Goal: Information Seeking & Learning: Learn about a topic

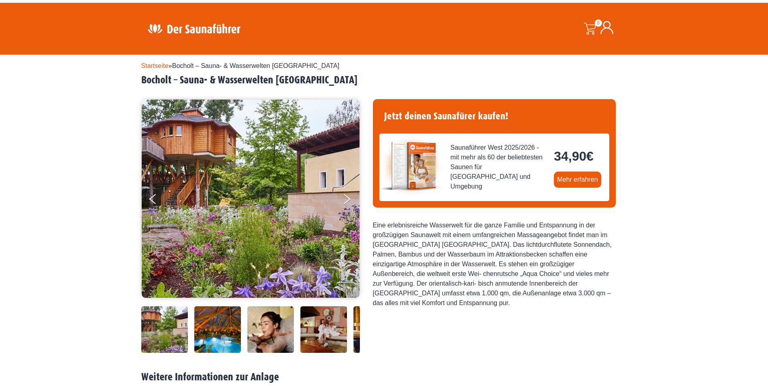
scroll to position [40, 0]
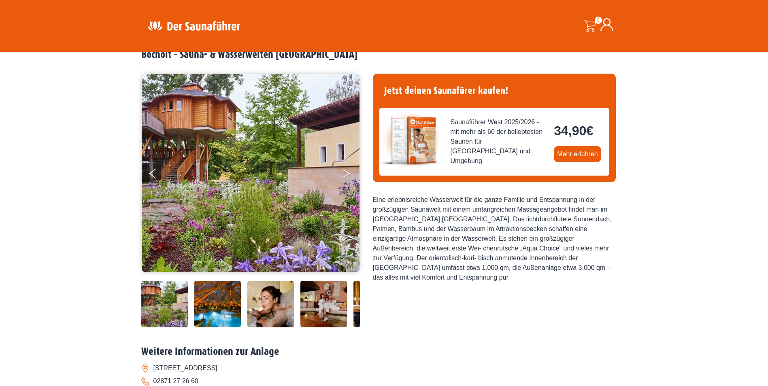
click at [343, 173] on button "Next" at bounding box center [352, 175] width 20 height 20
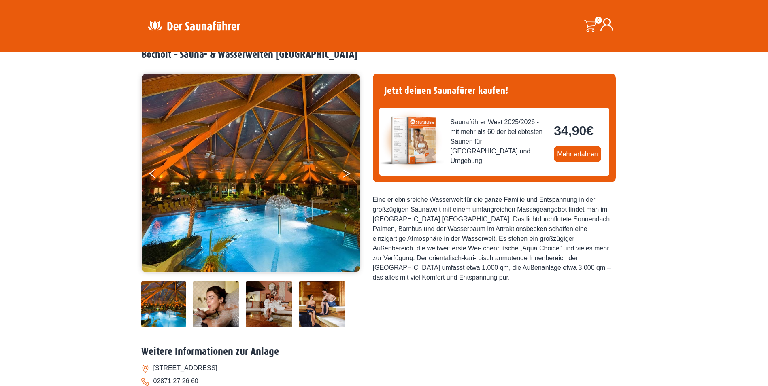
click at [344, 174] on button "Next" at bounding box center [352, 175] width 20 height 20
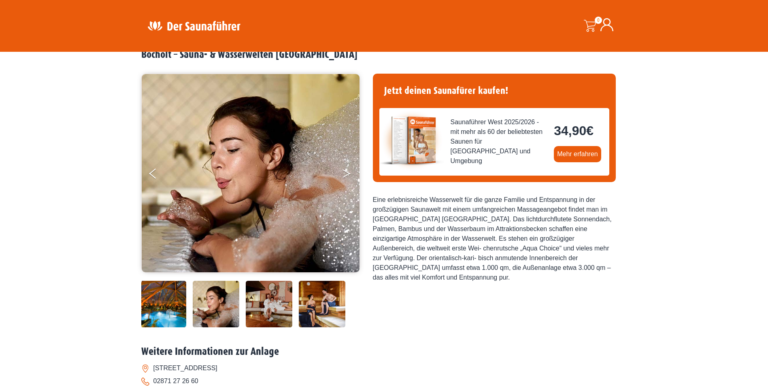
click at [344, 174] on button "Next" at bounding box center [352, 175] width 20 height 20
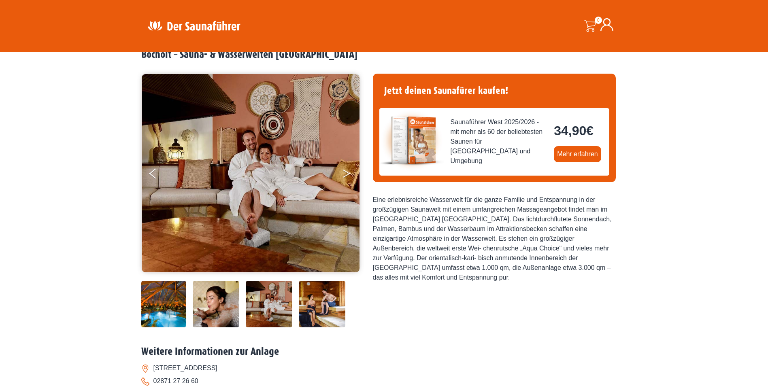
click at [344, 174] on button "Next" at bounding box center [352, 175] width 20 height 20
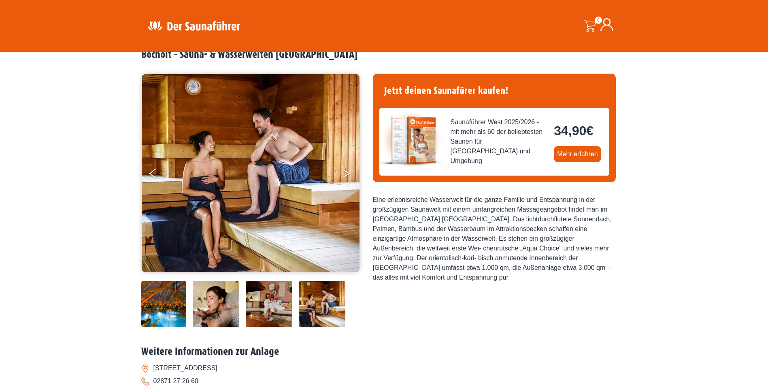
click at [344, 174] on button "Next" at bounding box center [352, 175] width 20 height 20
drag, startPoint x: 396, startPoint y: 215, endPoint x: 599, endPoint y: 271, distance: 210.4
click at [599, 271] on div "Eine erlebnisreiche Wasserwelt für die ganze Familie und Entspannung in der gro…" at bounding box center [494, 238] width 243 height 87
drag, startPoint x: 599, startPoint y: 271, endPoint x: 541, endPoint y: 284, distance: 59.6
click at [542, 283] on div "Jetzt deinen Saunafürer kaufen! Saunaführer West 2025/2026 - mit mehr als 60 de…" at bounding box center [494, 202] width 243 height 256
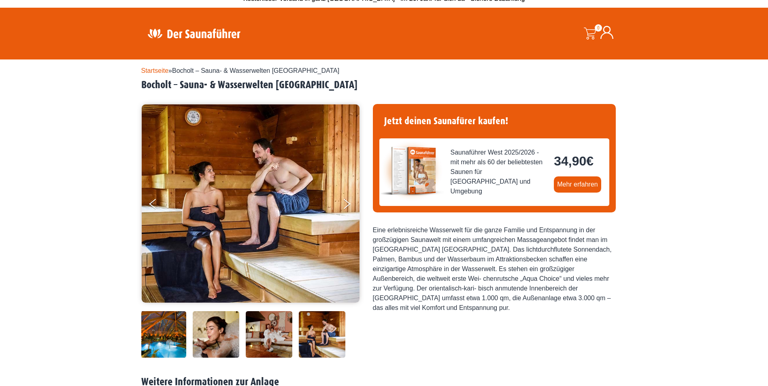
scroll to position [0, 0]
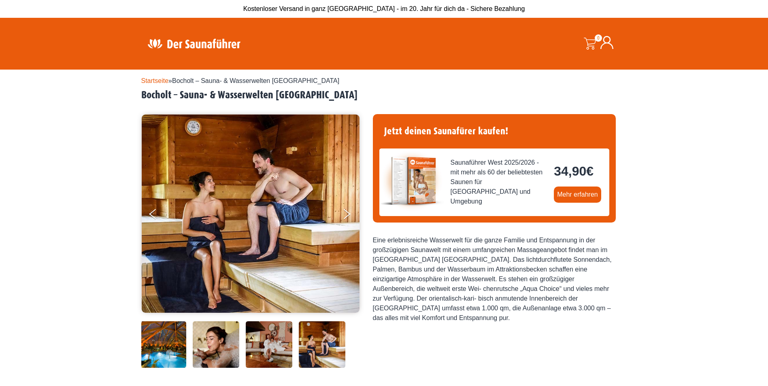
click at [521, 305] on div "Eine erlebnisreiche Wasserwelt für die ganze Familie und Entspannung in der gro…" at bounding box center [494, 279] width 243 height 87
click at [344, 218] on button "Next" at bounding box center [352, 216] width 20 height 20
click at [345, 217] on button "Next" at bounding box center [352, 216] width 20 height 20
click at [347, 215] on icon "Next" at bounding box center [346, 215] width 7 height 5
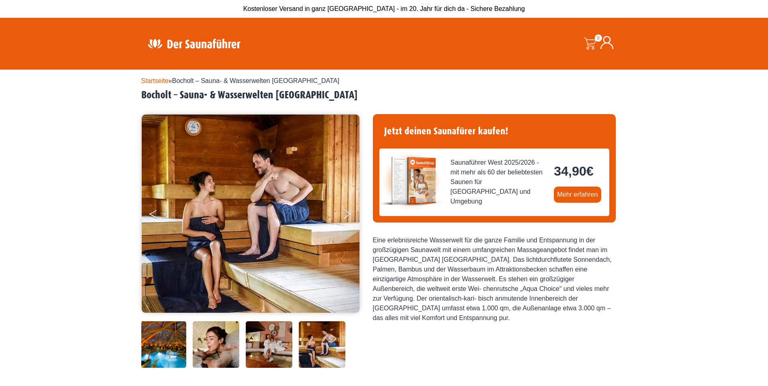
drag, startPoint x: 152, startPoint y: 207, endPoint x: 153, endPoint y: 214, distance: 7.0
click at [153, 209] on button "Previous" at bounding box center [159, 216] width 20 height 20
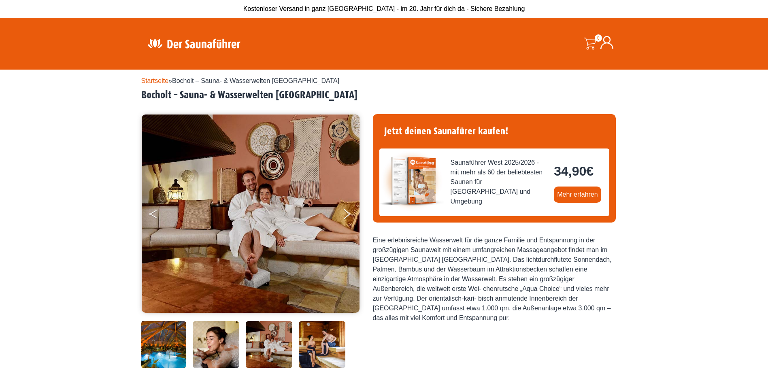
click at [153, 214] on button "Previous" at bounding box center [159, 216] width 20 height 20
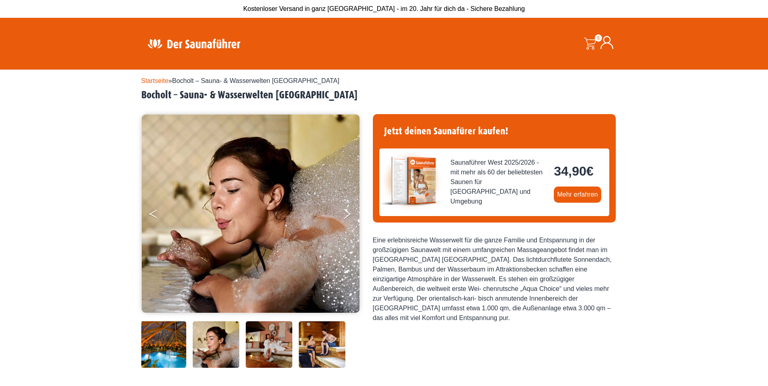
click at [155, 213] on button "Previous" at bounding box center [159, 216] width 20 height 20
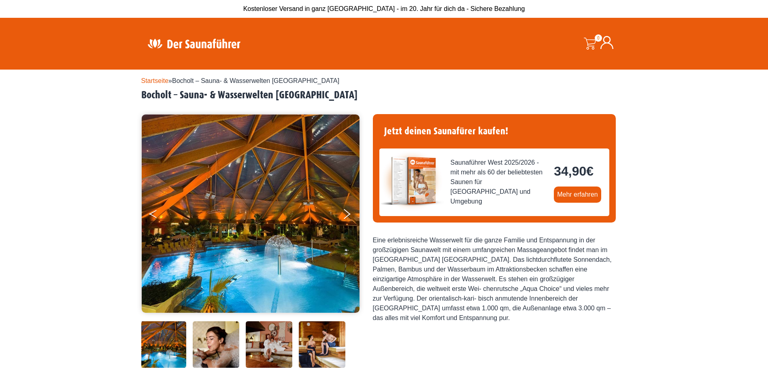
click at [155, 213] on button "Previous" at bounding box center [159, 216] width 20 height 20
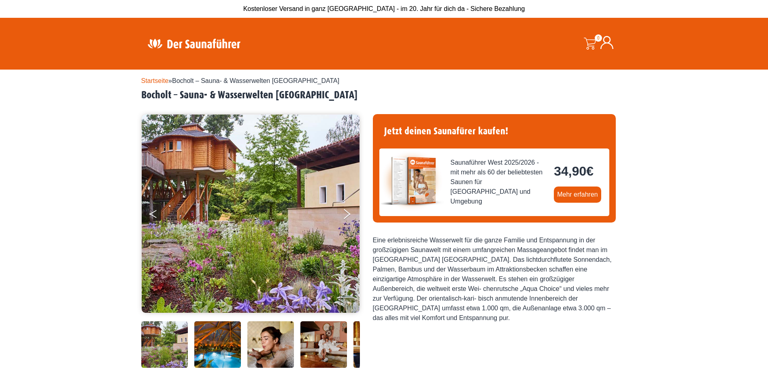
click at [155, 213] on button "Previous" at bounding box center [159, 216] width 20 height 20
drag, startPoint x: 158, startPoint y: 219, endPoint x: 167, endPoint y: 216, distance: 10.0
click at [157, 220] on button "Previous" at bounding box center [159, 216] width 20 height 20
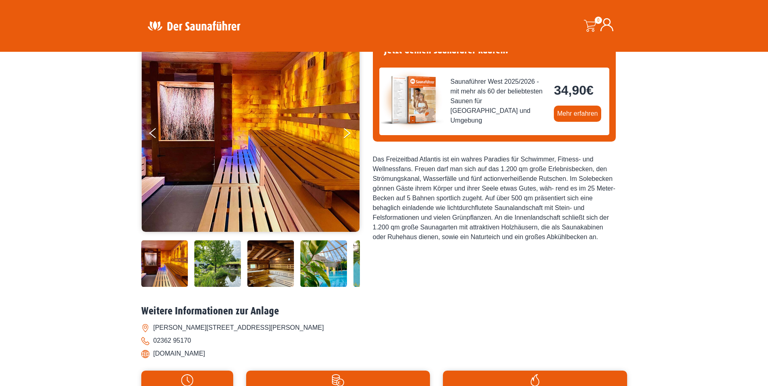
scroll to position [40, 0]
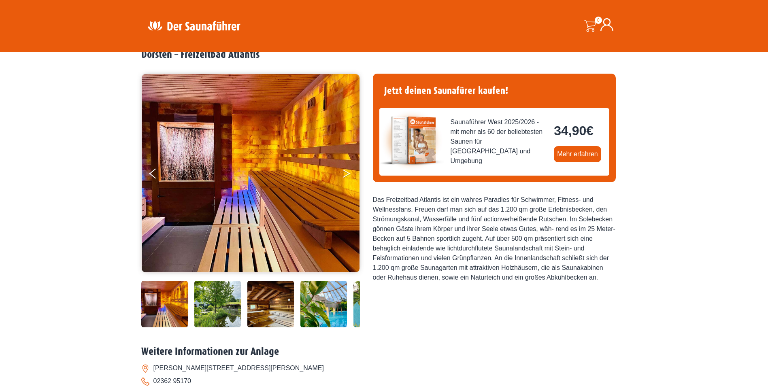
click at [342, 173] on button "Next" at bounding box center [352, 175] width 20 height 20
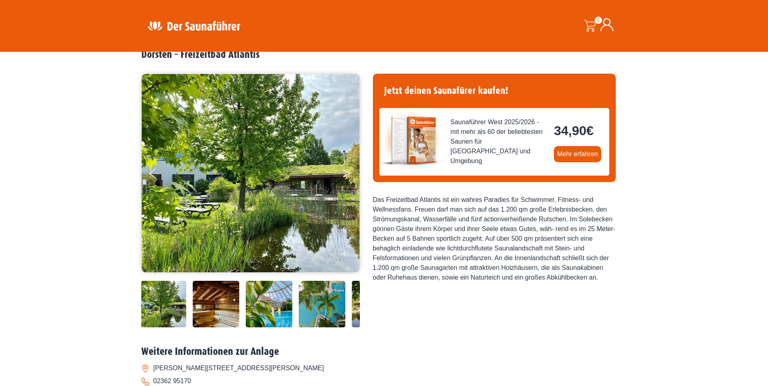
click at [342, 173] on button "Next" at bounding box center [352, 175] width 20 height 20
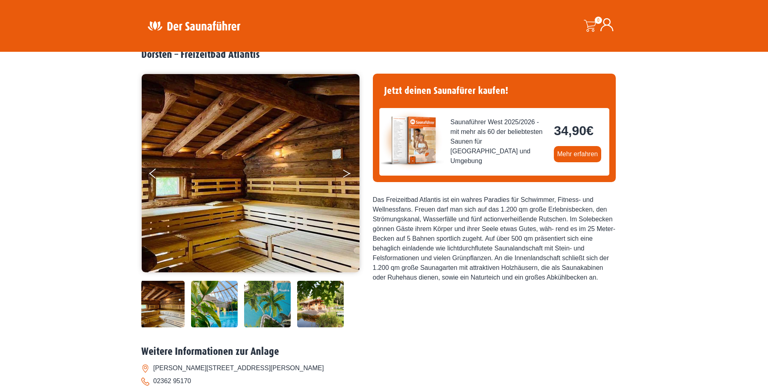
click at [342, 173] on button "Next" at bounding box center [352, 175] width 20 height 20
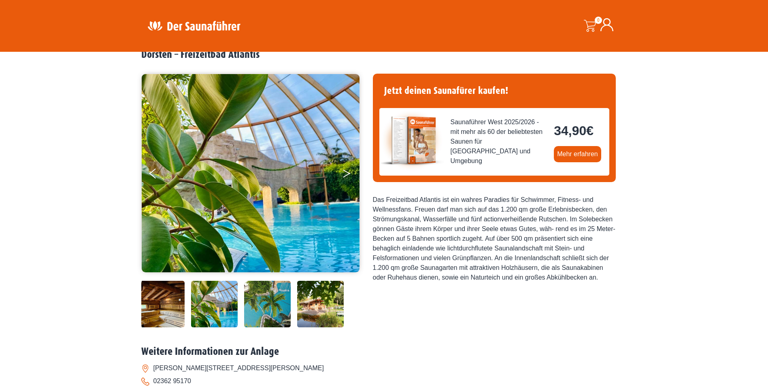
click at [342, 173] on button "Next" at bounding box center [352, 175] width 20 height 20
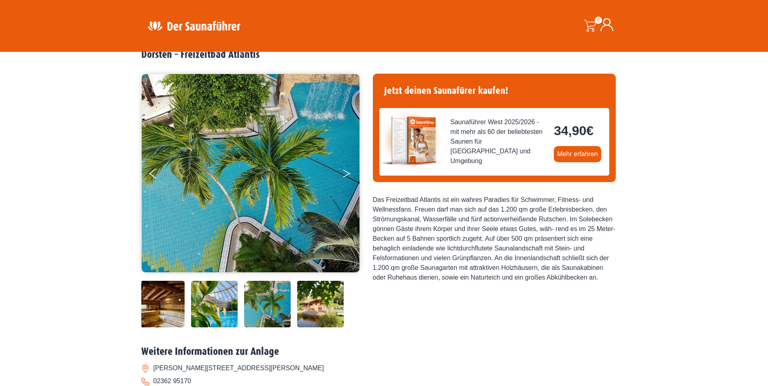
click at [343, 173] on button "Next" at bounding box center [352, 175] width 20 height 20
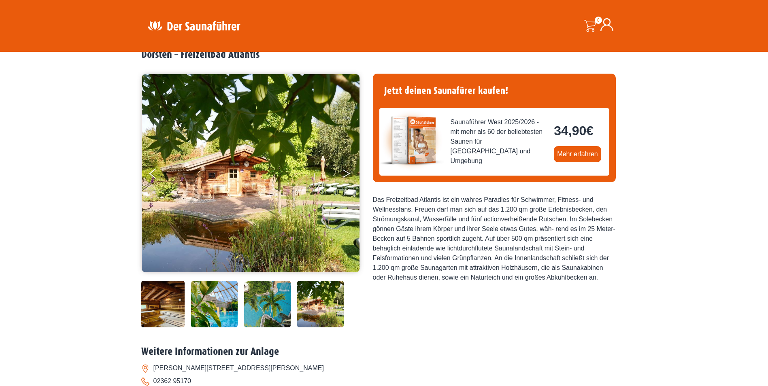
click at [343, 173] on button "Next" at bounding box center [352, 175] width 20 height 20
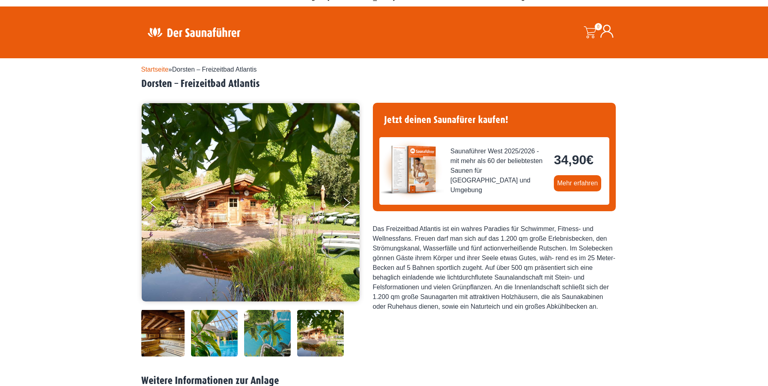
scroll to position [0, 0]
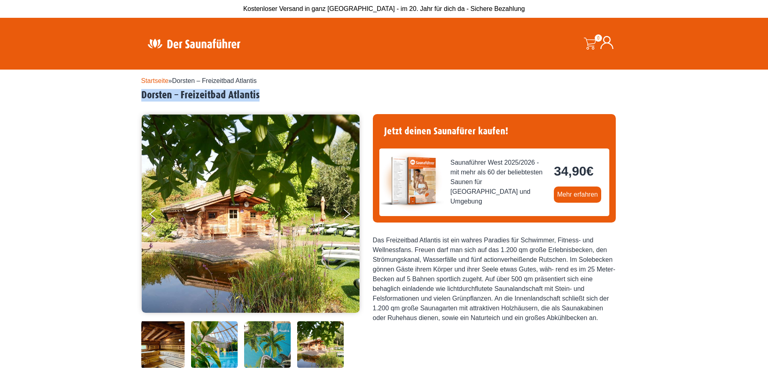
drag, startPoint x: 141, startPoint y: 92, endPoint x: 258, endPoint y: 96, distance: 117.1
click at [258, 96] on h2 "Dorsten – Freizeitbad Atlantis" at bounding box center [384, 95] width 486 height 13
copy h2 "Dorsten – Freizeitbad Atlantis"
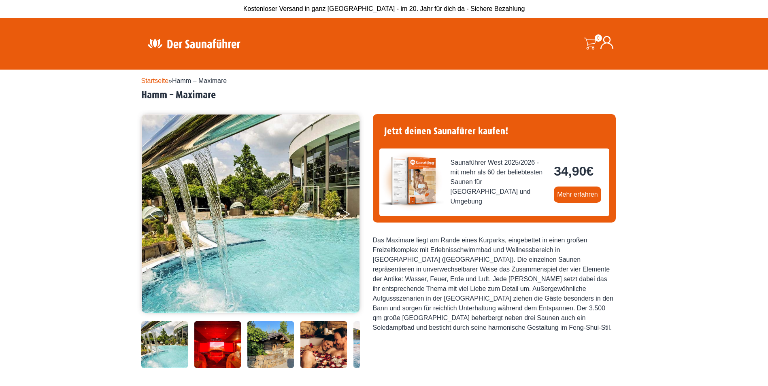
click at [346, 214] on button "Next" at bounding box center [352, 216] width 20 height 20
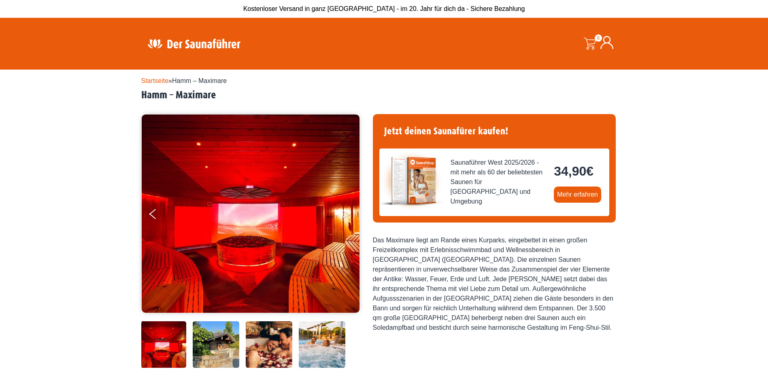
click at [347, 214] on button "Next" at bounding box center [352, 216] width 20 height 20
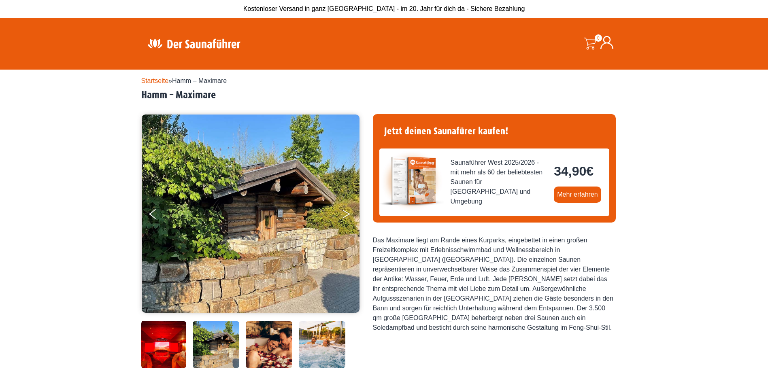
click at [347, 214] on button "Next" at bounding box center [352, 216] width 20 height 20
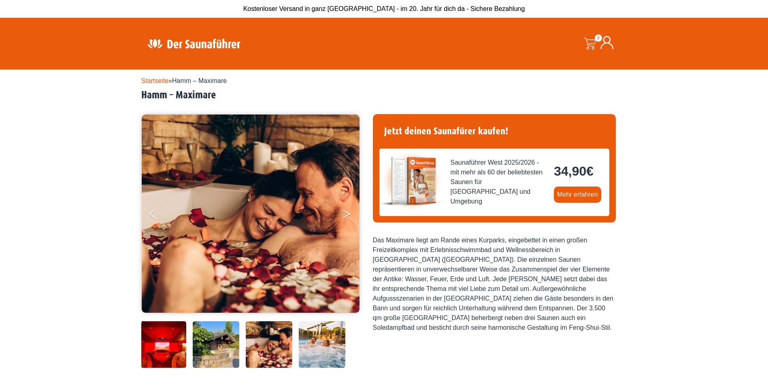
click at [347, 214] on button "Next" at bounding box center [352, 216] width 20 height 20
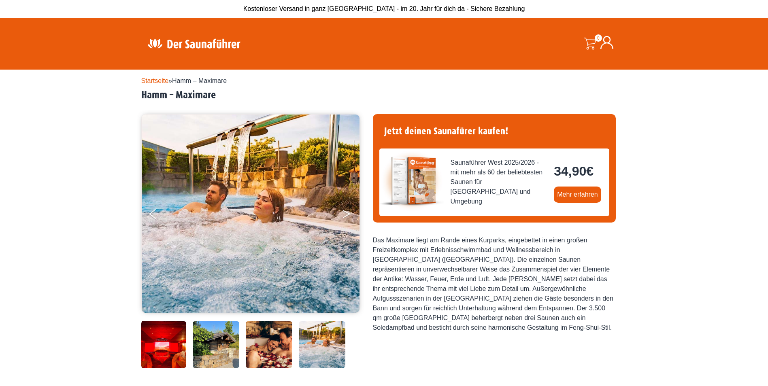
click at [347, 214] on button "Next" at bounding box center [352, 216] width 20 height 20
drag, startPoint x: 139, startPoint y: 94, endPoint x: 227, endPoint y: 102, distance: 88.2
click at [227, 102] on div "Startseite » Hamm – Maximare Hamm – Maximare €" at bounding box center [384, 335] width 768 height 531
copy div "Hamm – Maximare"
click at [394, 274] on div "Das Maximare liegt am Rande eines Kurparks, eingebettet in einen großen Freizei…" at bounding box center [494, 284] width 243 height 97
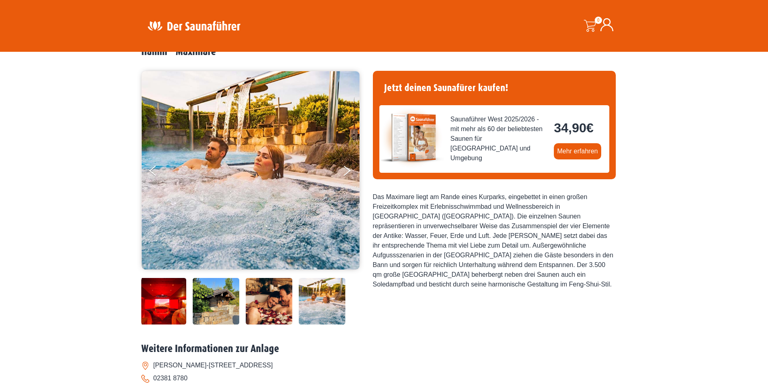
scroll to position [40, 0]
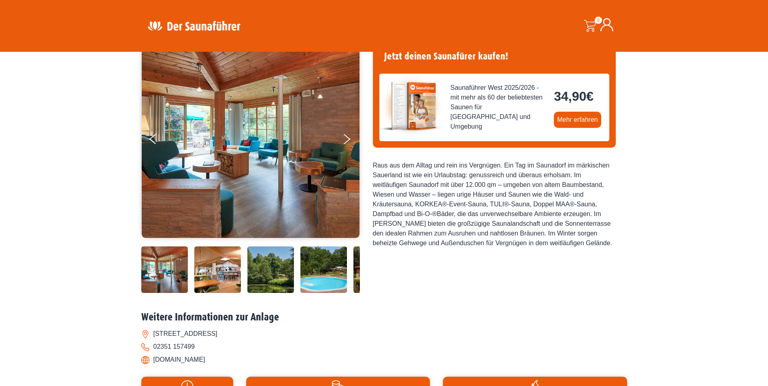
scroll to position [81, 0]
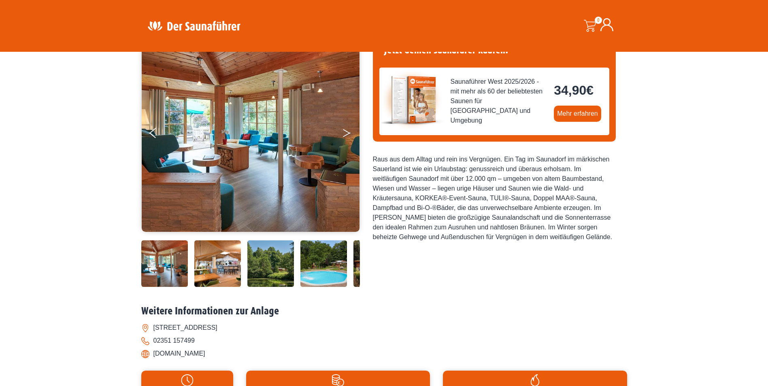
click at [348, 130] on button "Next" at bounding box center [352, 135] width 20 height 20
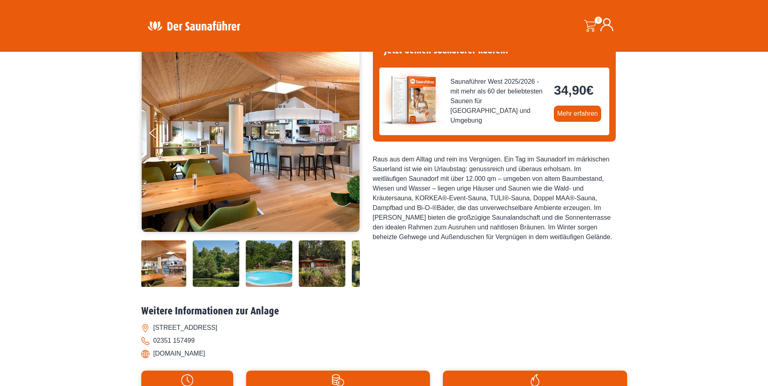
click at [348, 130] on button "Next" at bounding box center [352, 135] width 20 height 20
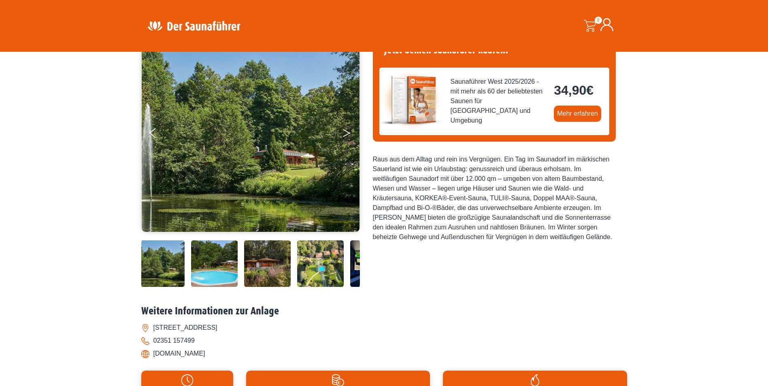
click at [348, 130] on button "Next" at bounding box center [352, 135] width 20 height 20
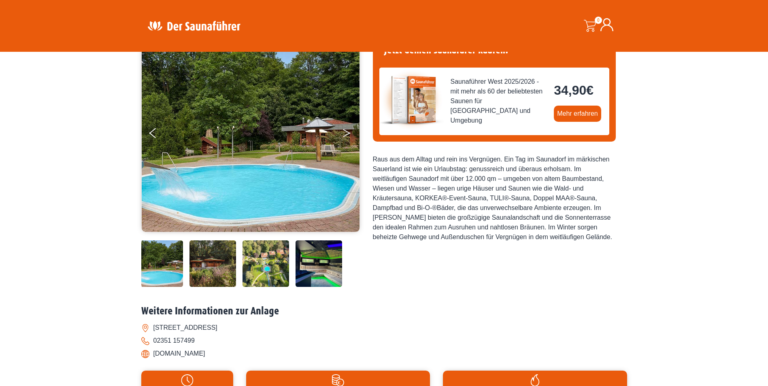
click at [348, 130] on button "Next" at bounding box center [352, 135] width 20 height 20
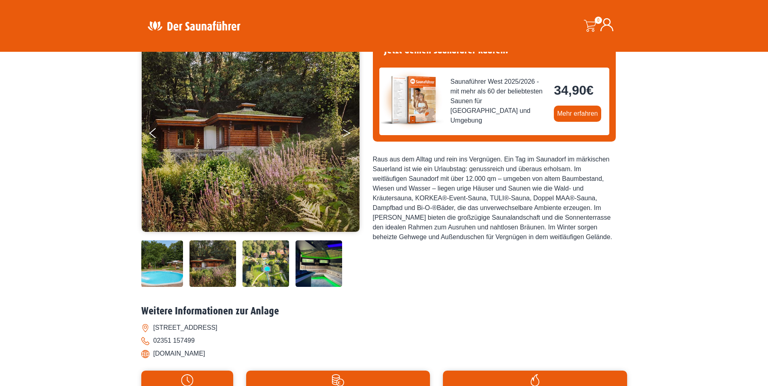
click at [348, 130] on button "Next" at bounding box center [352, 135] width 20 height 20
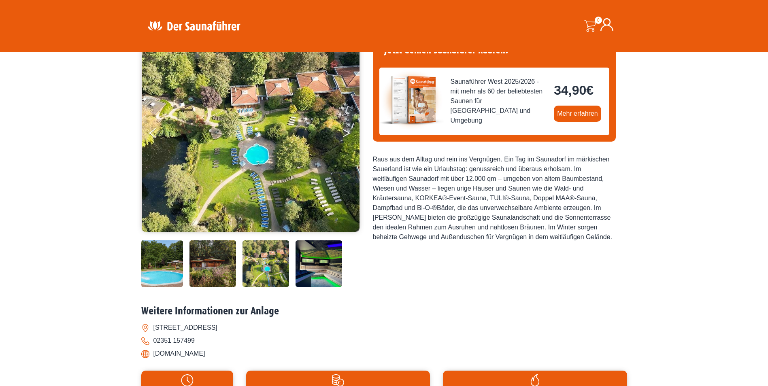
click at [348, 130] on button "Next" at bounding box center [352, 135] width 20 height 20
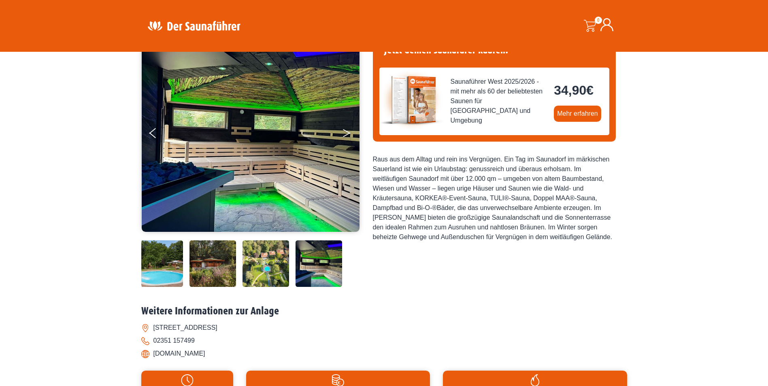
click at [348, 130] on button "Next" at bounding box center [352, 135] width 20 height 20
click at [347, 133] on button "Next" at bounding box center [352, 135] width 20 height 20
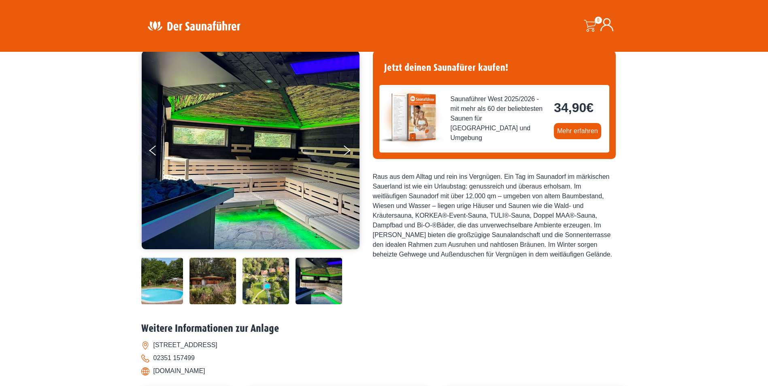
scroll to position [40, 0]
